Goal: Communication & Community: Answer question/provide support

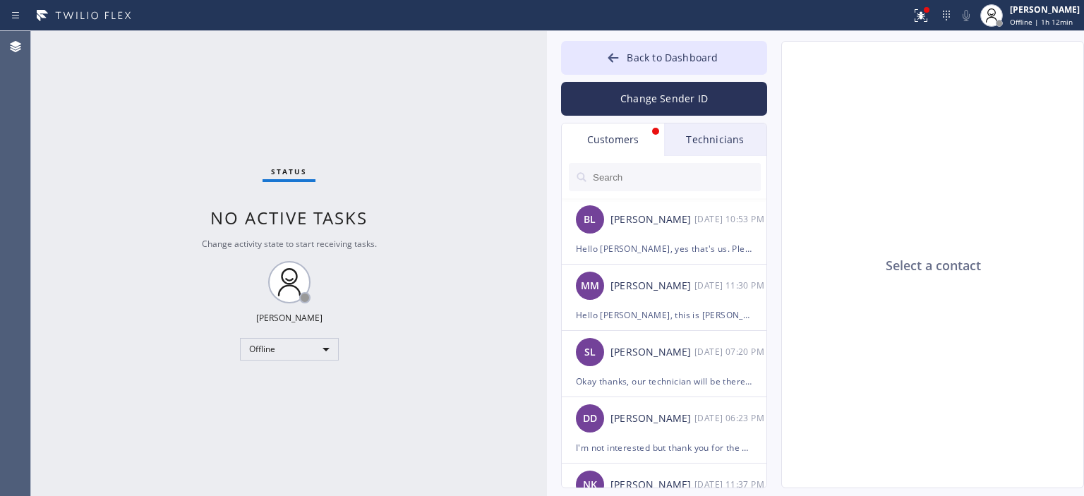
click at [672, 249] on div "Hello [PERSON_NAME], yes that's us. Please confirm if you'd like to have our te…" at bounding box center [664, 249] width 176 height 16
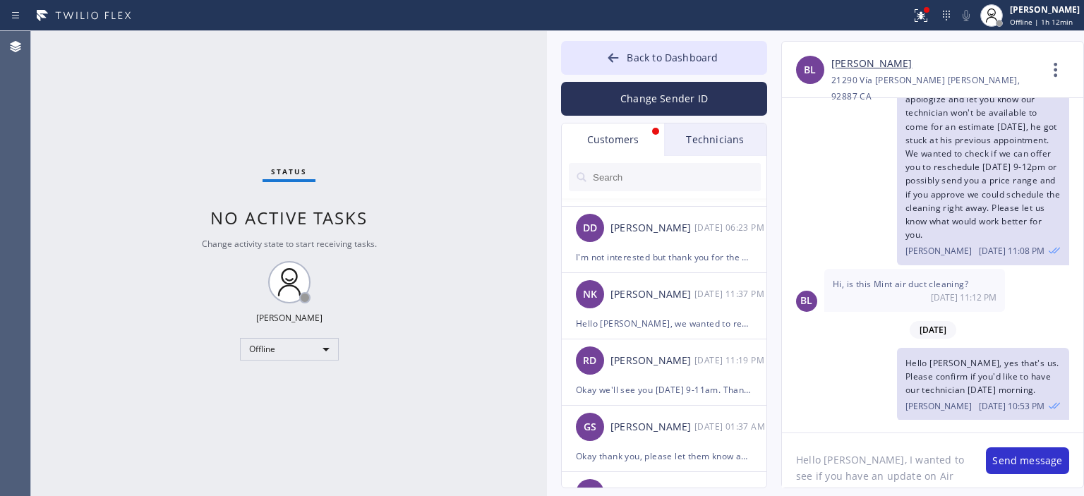
scroll to position [200, 0]
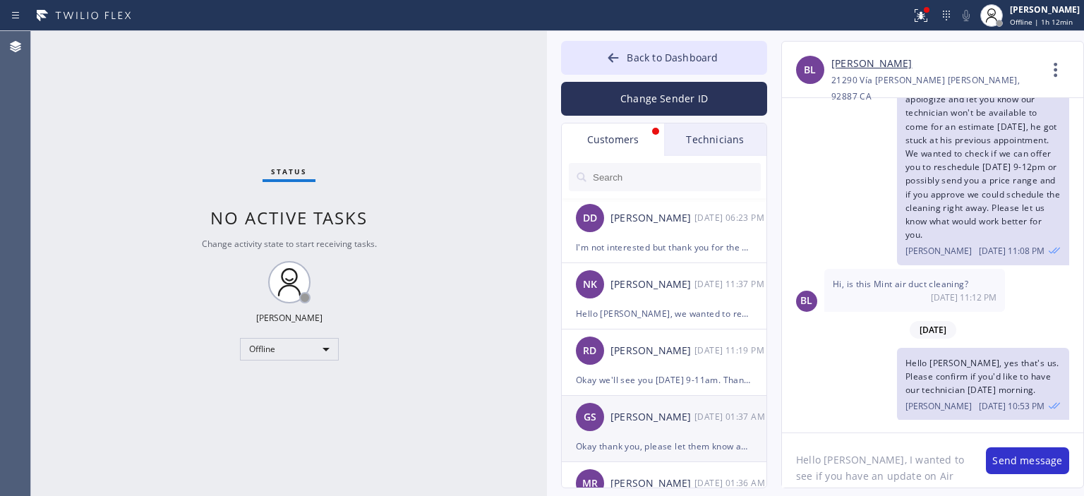
click at [663, 416] on div "[PERSON_NAME]" at bounding box center [653, 417] width 84 height 16
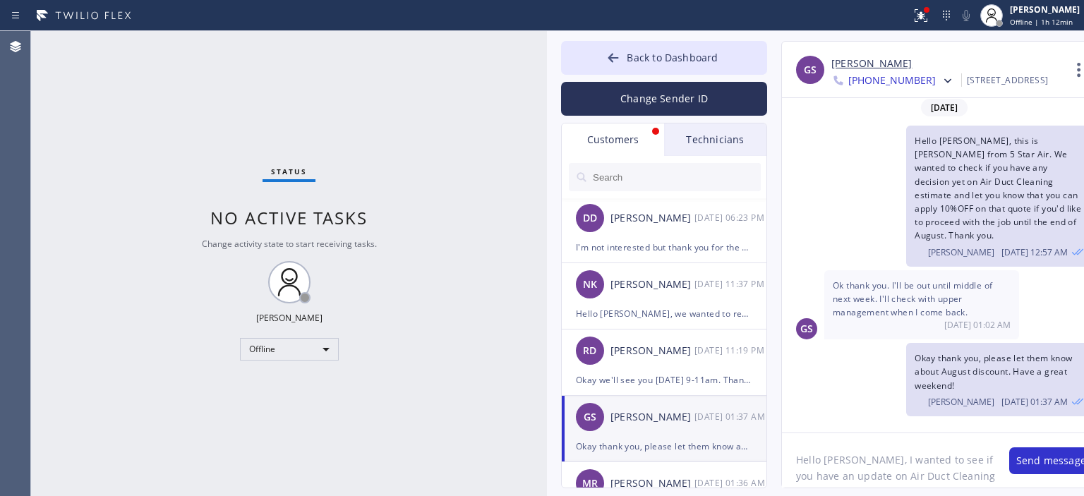
scroll to position [1, 0]
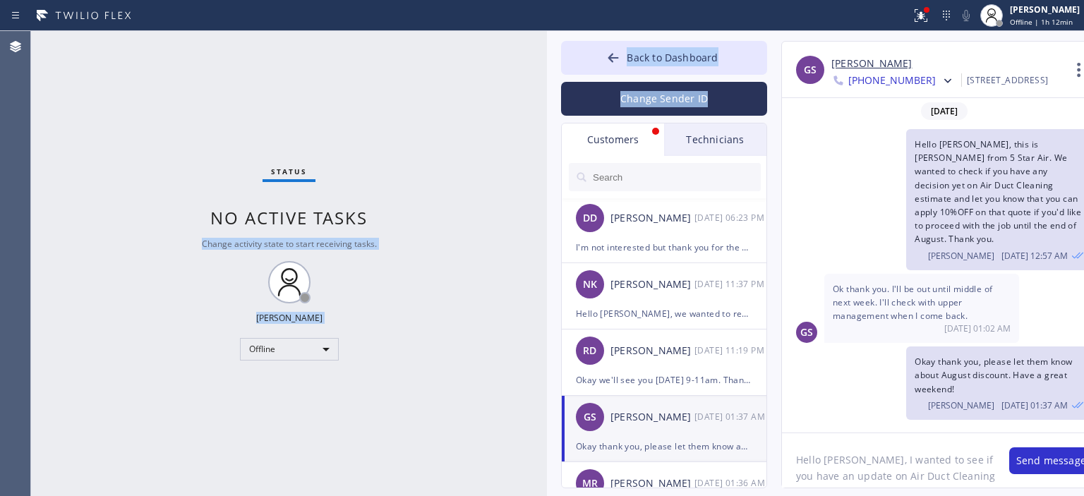
drag, startPoint x: 547, startPoint y: 124, endPoint x: 531, endPoint y: 121, distance: 16.5
click at [531, 121] on div "Status No active tasks Change activity state to start receiving tasks. [PERSON_…" at bounding box center [557, 263] width 1053 height 465
click at [500, 114] on div "Status No active tasks Change activity state to start receiving tasks. [PERSON_…" at bounding box center [289, 263] width 516 height 465
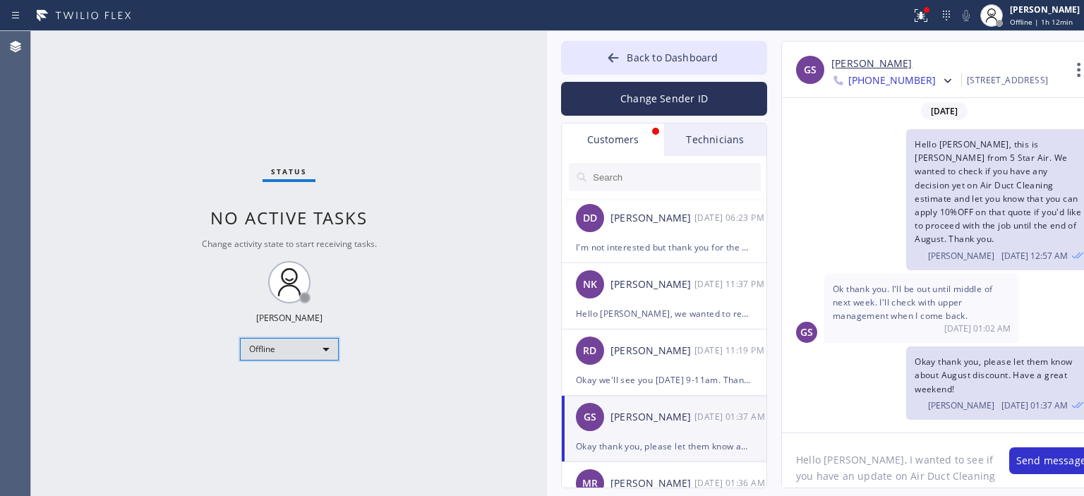
click at [310, 346] on div "Offline" at bounding box center [289, 349] width 99 height 23
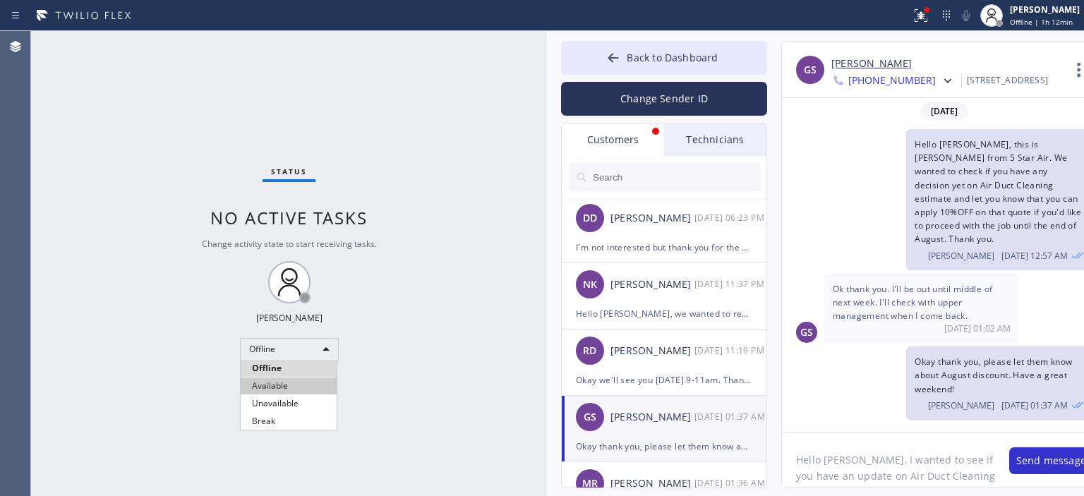
click at [294, 389] on li "Available" at bounding box center [289, 386] width 96 height 17
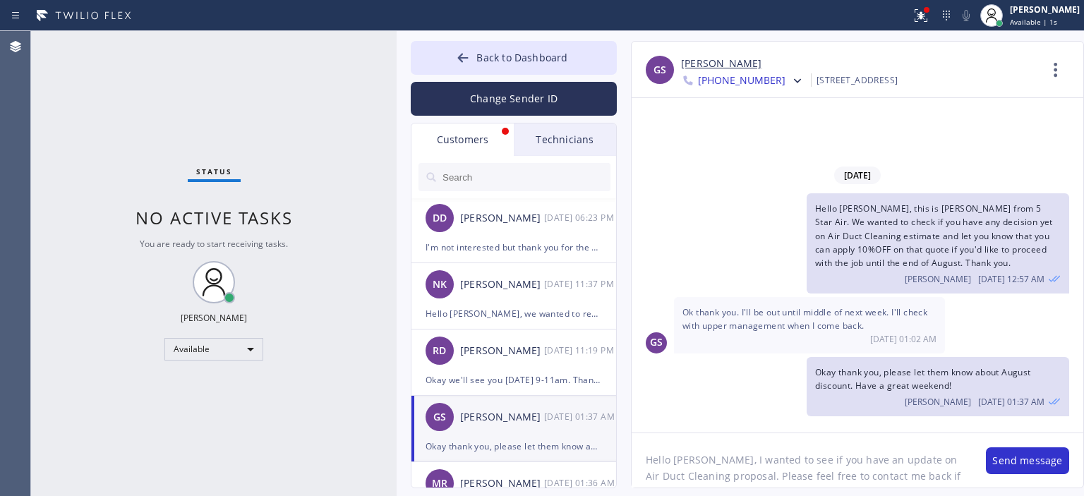
scroll to position [0, 0]
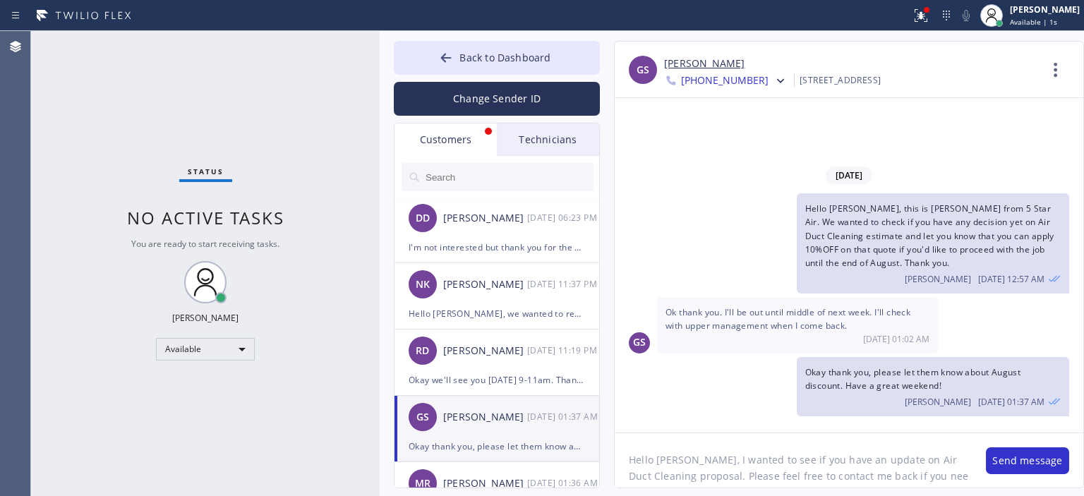
drag, startPoint x: 546, startPoint y: 91, endPoint x: 378, endPoint y: 76, distance: 168.0
click at [380, 76] on div at bounding box center [380, 263] width 0 height 465
click at [799, 468] on textarea "Hello [PERSON_NAME], I wanted to see if you have an update on Air Duct Cleaning…" at bounding box center [793, 460] width 357 height 54
click at [865, 471] on textarea "Hello [PERSON_NAME], I wanted to see if you have an update on Air Duct Cleaning…" at bounding box center [793, 460] width 357 height 54
click at [933, 479] on textarea "Hello [PERSON_NAME], I wanted to see if you have an update on Air Duct Cleaning…" at bounding box center [793, 460] width 357 height 54
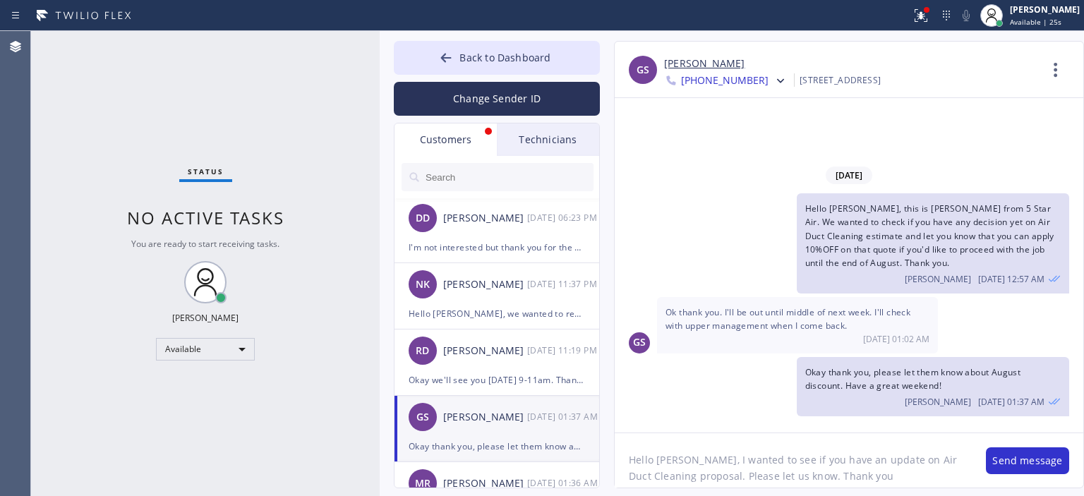
click at [781, 477] on textarea "Hello [PERSON_NAME], I wanted to see if you have an update on Air Duct Cleaning…" at bounding box center [793, 460] width 357 height 54
type textarea "Hello [PERSON_NAME], I wanted to see if you have an update on Air Duct Cleaning…"
click at [511, 101] on button "Change Sender ID" at bounding box center [497, 99] width 206 height 34
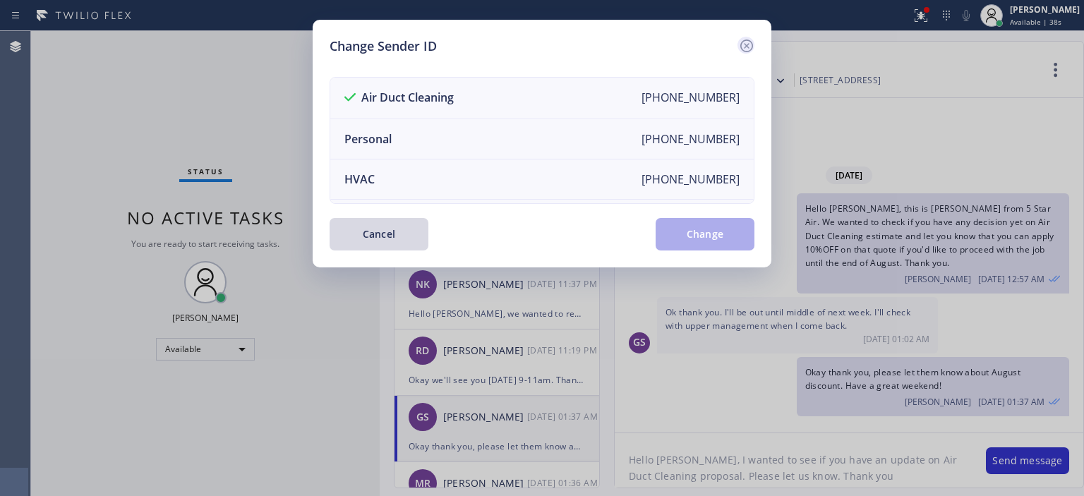
click at [751, 47] on icon at bounding box center [746, 45] width 17 height 17
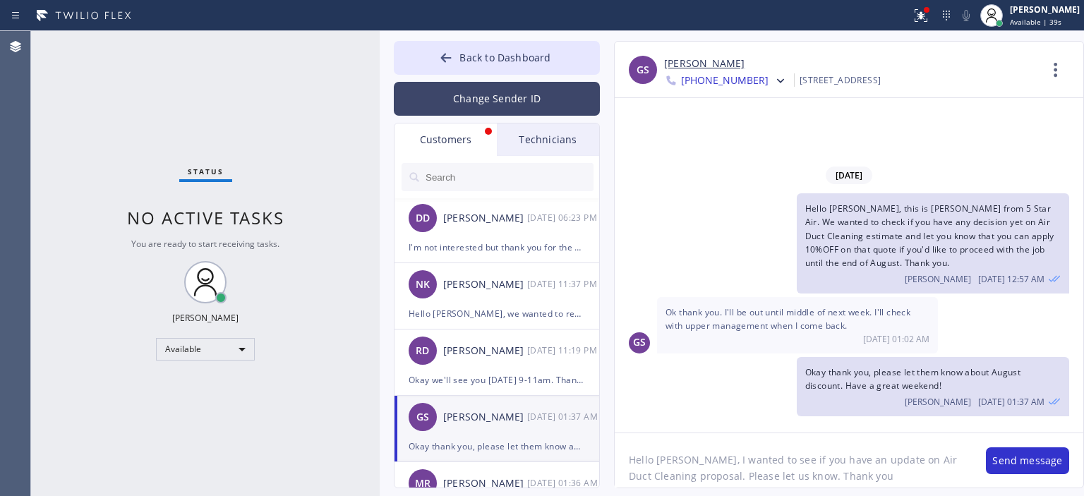
click at [553, 98] on button "Change Sender ID" at bounding box center [497, 99] width 206 height 34
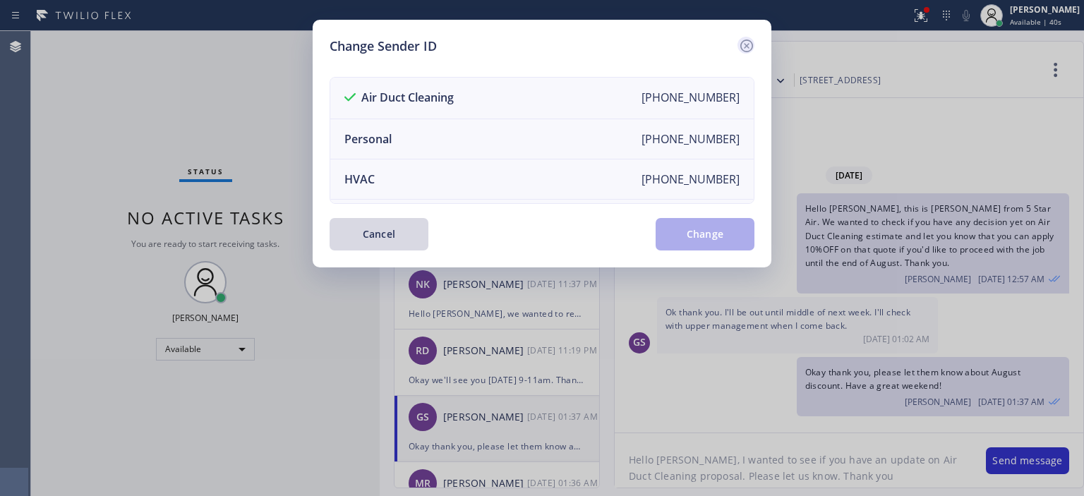
click at [740, 45] on icon at bounding box center [746, 46] width 13 height 13
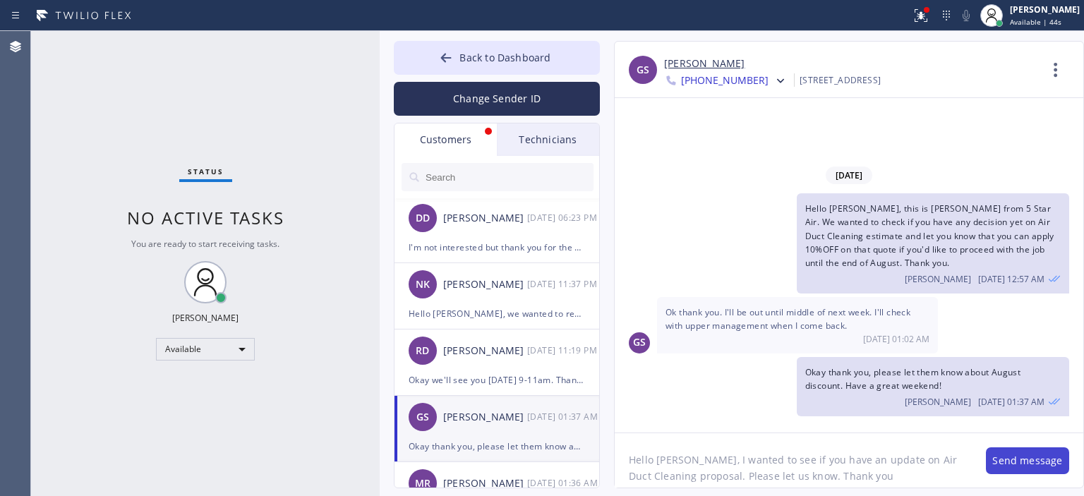
click at [1015, 462] on button "Send message" at bounding box center [1027, 460] width 83 height 27
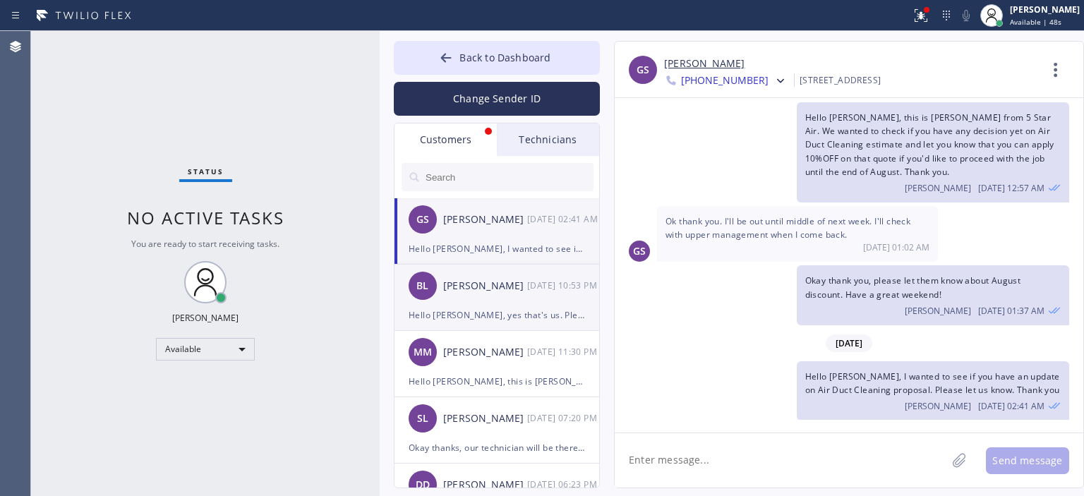
click at [488, 271] on div "[PERSON_NAME] [DATE] 10:53 PM" at bounding box center [498, 286] width 206 height 42
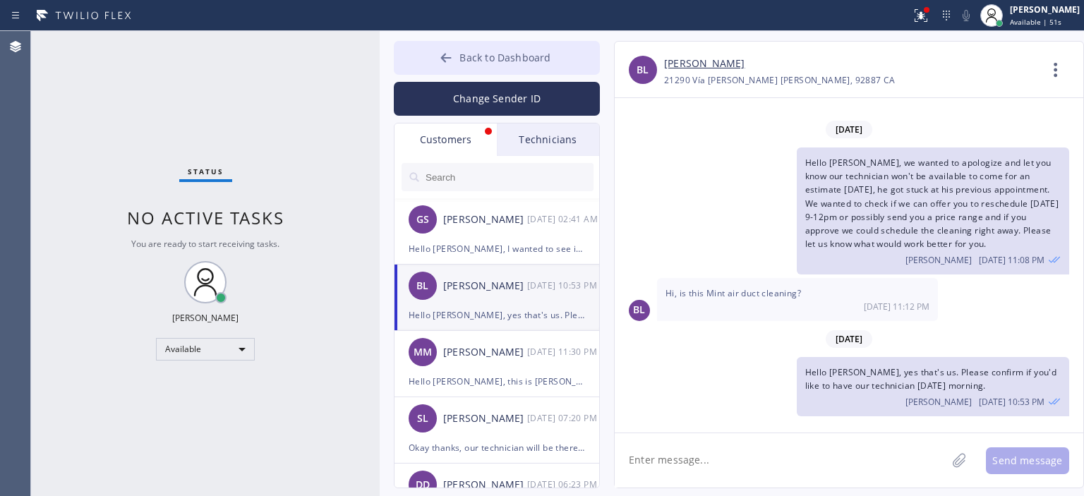
click at [444, 57] on icon at bounding box center [446, 57] width 11 height 9
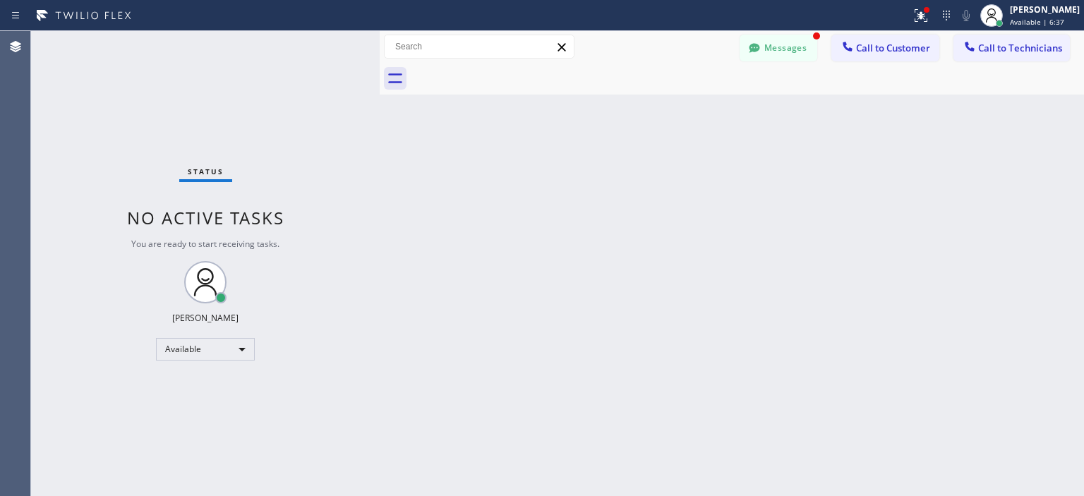
click at [54, 177] on div "Status No active tasks You are ready to start receiving tasks. [PERSON_NAME] Av…" at bounding box center [205, 263] width 349 height 465
click at [1036, 23] on span "Available | 22:25" at bounding box center [1039, 22] width 59 height 10
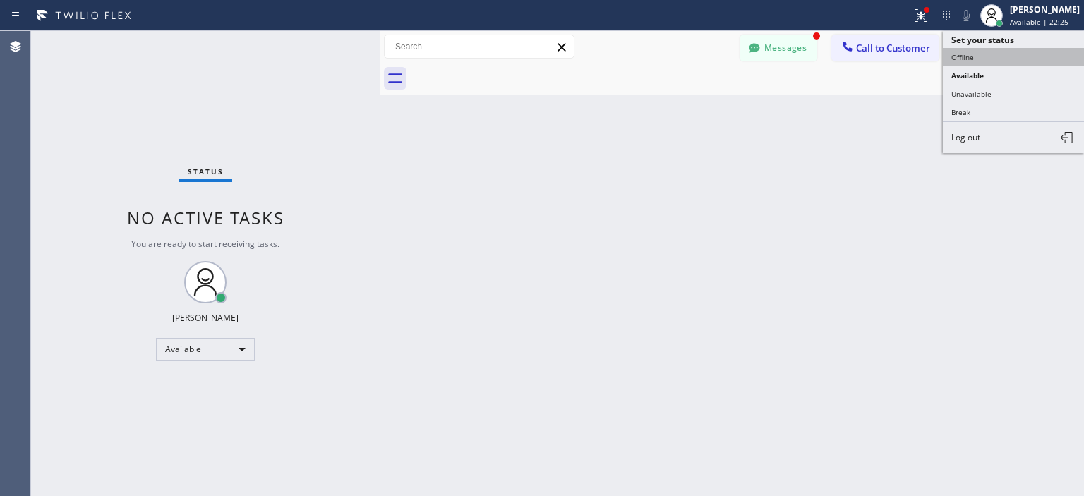
click at [997, 50] on button "Offline" at bounding box center [1013, 57] width 141 height 18
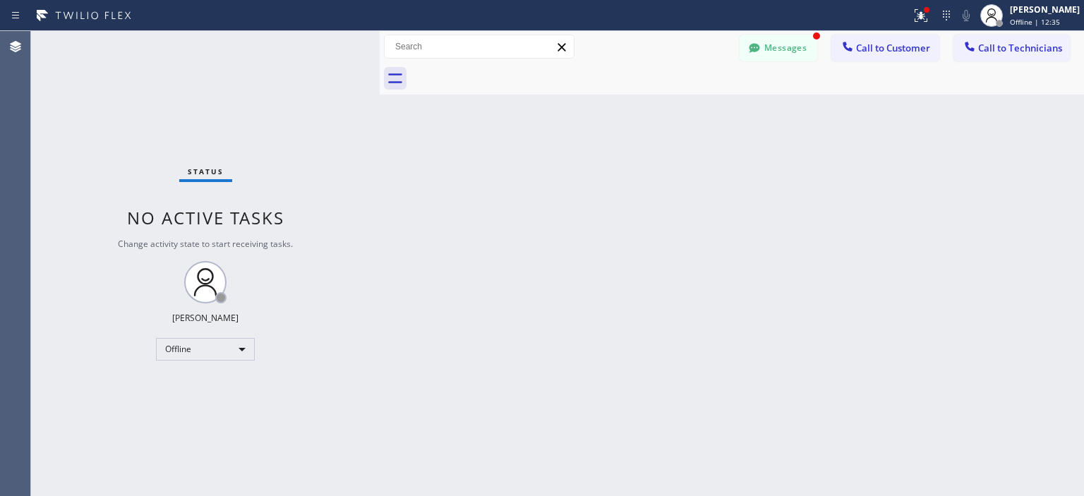
click at [1054, 149] on div "Back to Dashboard Change Sender ID Customers Technicians GS [PERSON_NAME] [DATE…" at bounding box center [732, 263] width 704 height 465
